Goal: Find specific fact: Find specific fact

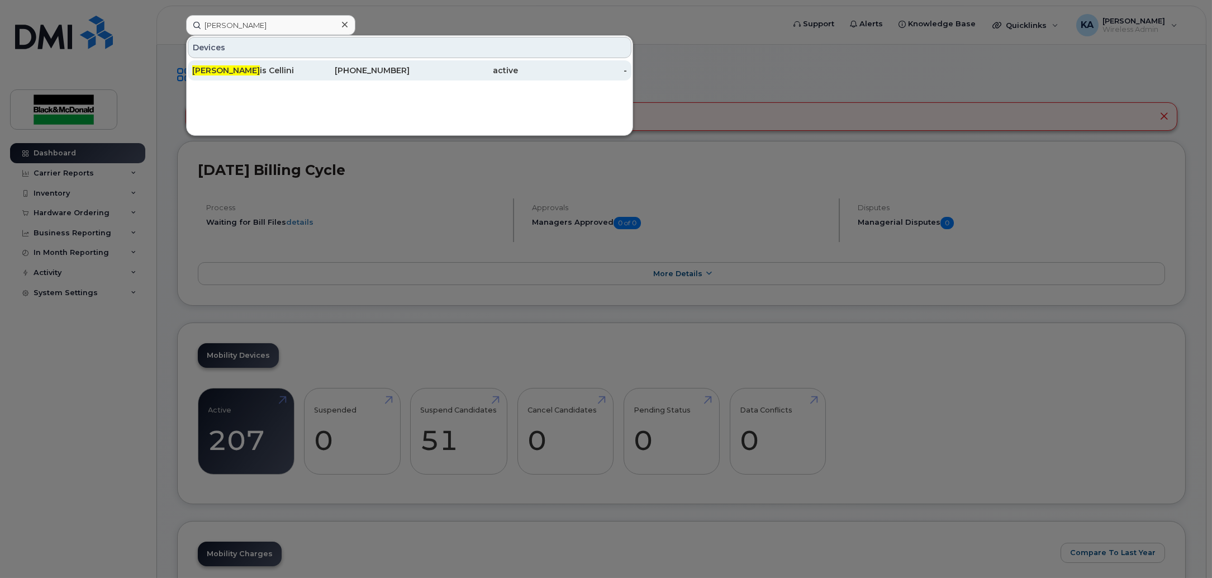
type input "kurt"
click at [280, 65] on div "Kurt is Cellini" at bounding box center [246, 70] width 109 height 11
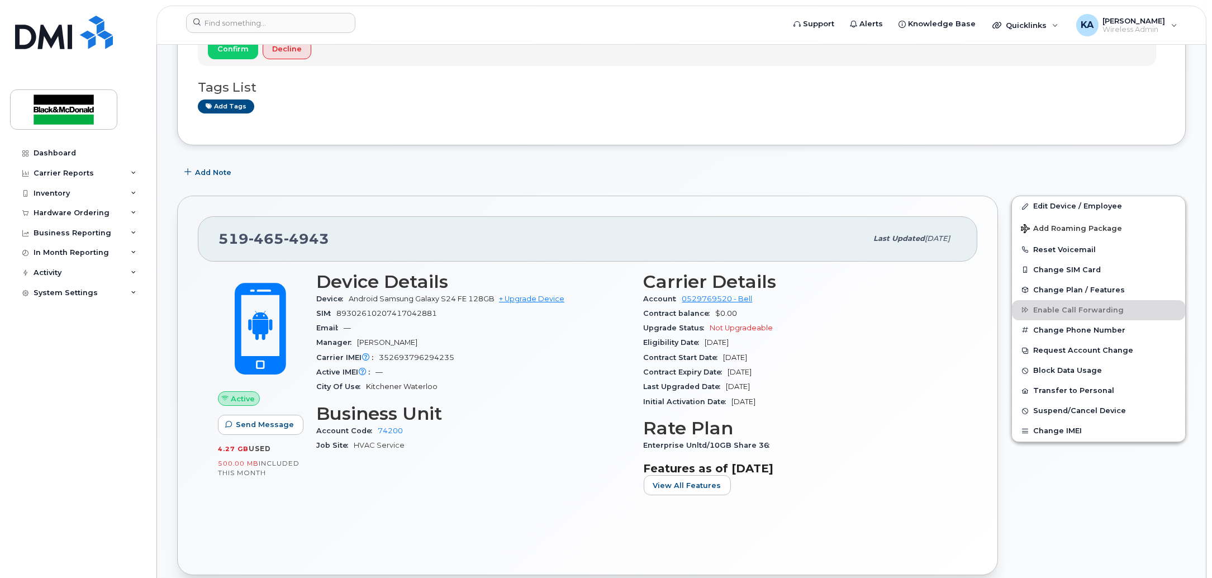
scroll to position [209, 0]
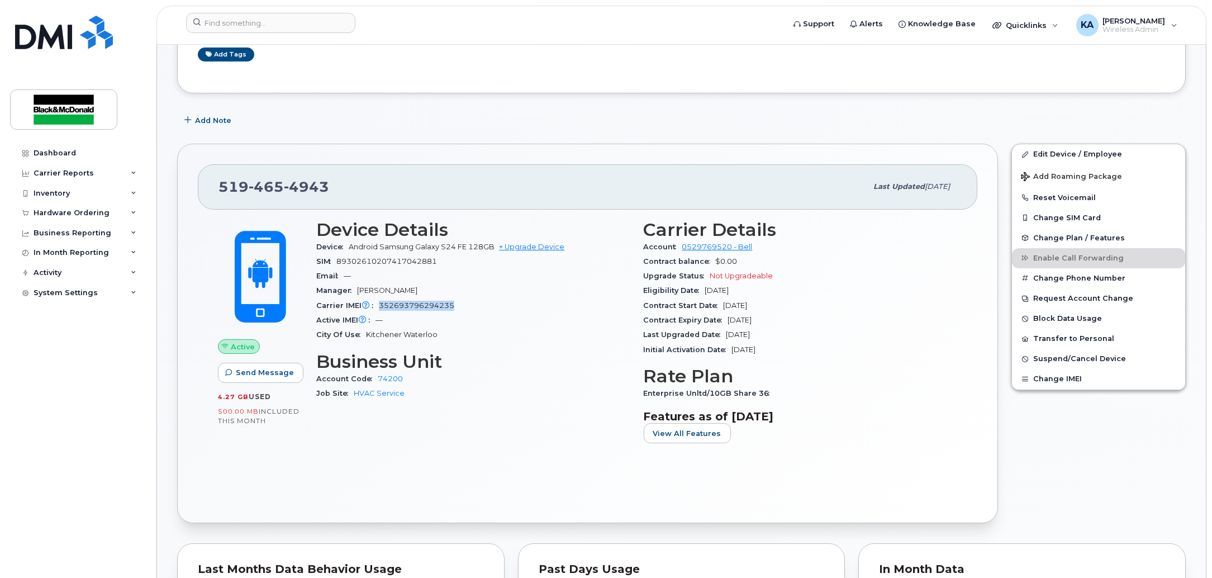
drag, startPoint x: 462, startPoint y: 308, endPoint x: 371, endPoint y: 309, distance: 90.5
click at [371, 309] on div "Carrier IMEI Carrier IMEI is reported during the last billing cycle or change o…" at bounding box center [473, 305] width 314 height 15
copy div "Carrier IMEI is reported during the last billing cycle or change of service 352…"
drag, startPoint x: 442, startPoint y: 263, endPoint x: 313, endPoint y: 265, distance: 129.1
click at [314, 268] on div "Device Details Device Android Samsung Galaxy S24 FE 128GB + Upgrade Device SIM …" at bounding box center [472, 336] width 327 height 246
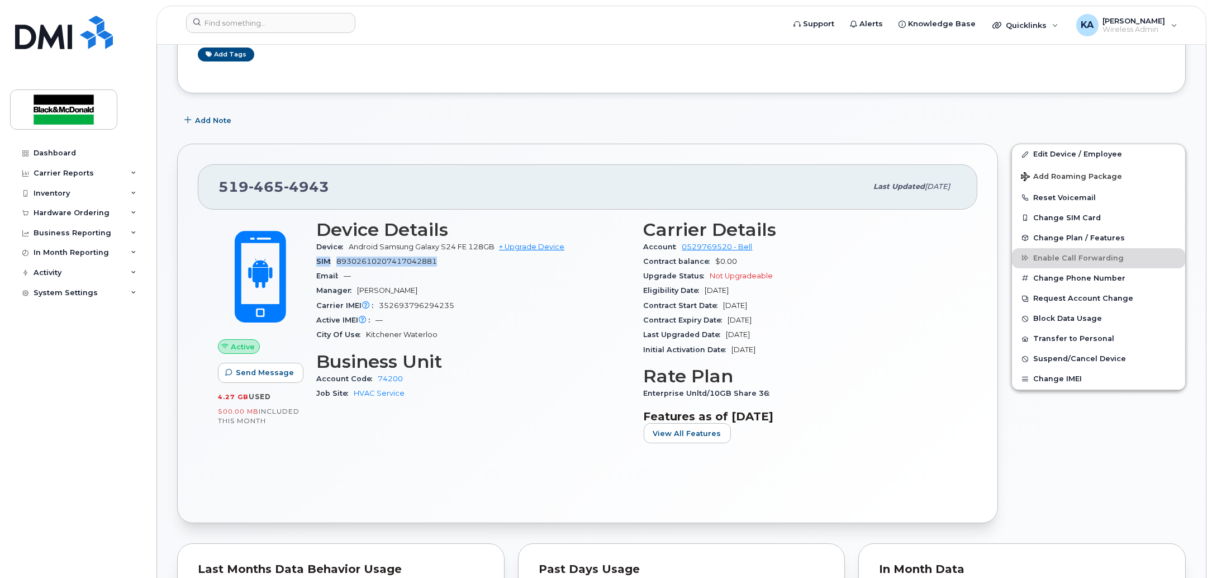
copy div "SIM [TECHNICAL_ID]"
